Goal: Task Accomplishment & Management: Complete application form

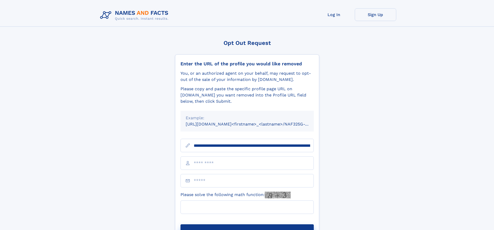
scroll to position [0, 72]
type input "**********"
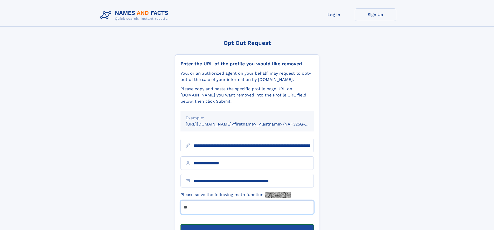
type input "**"
click at [247, 224] on button "Submit Opt Out Request" at bounding box center [246, 232] width 133 height 17
